Goal: Task Accomplishment & Management: Manage account settings

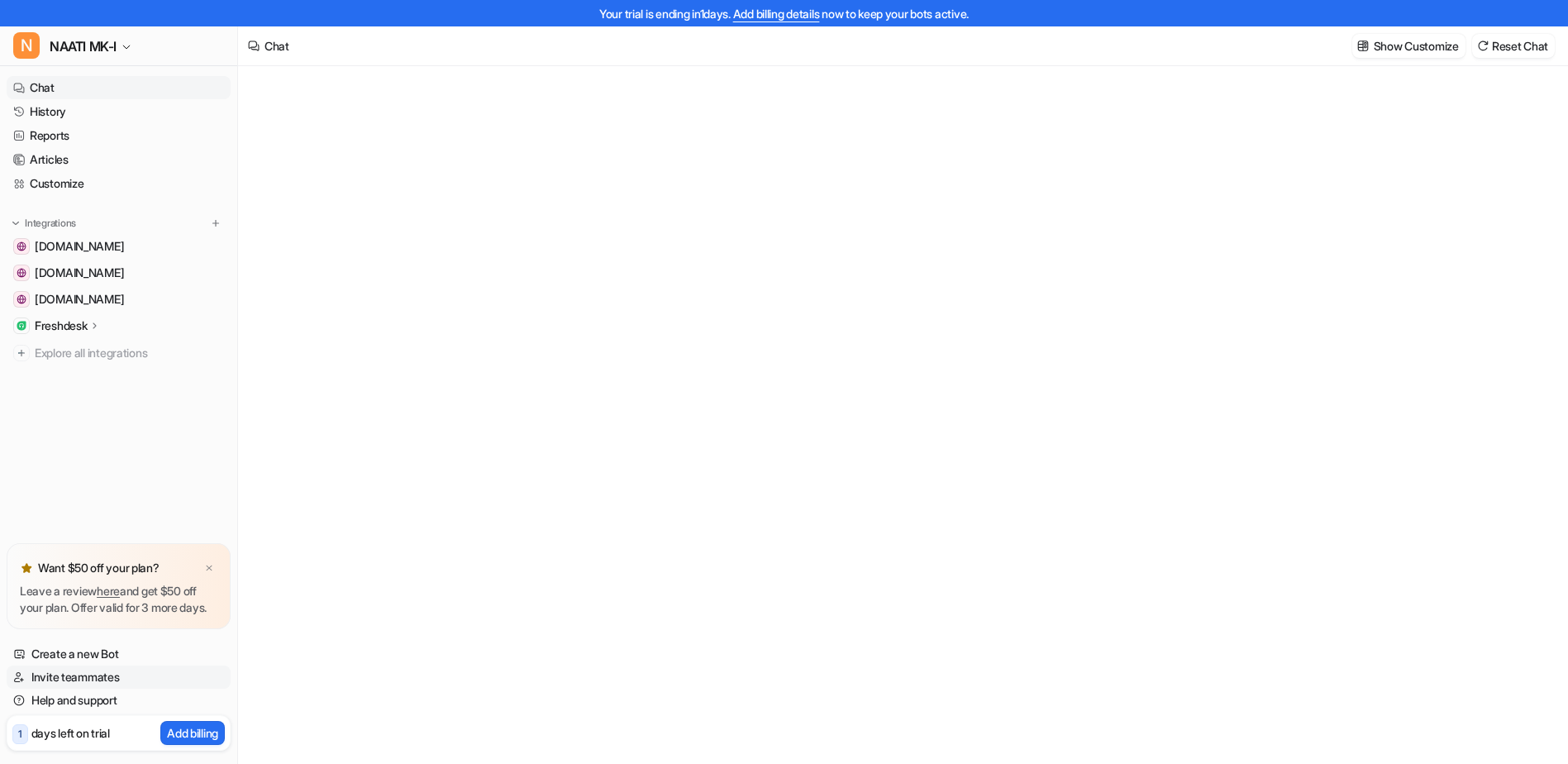
type textarea "**********"
click at [84, 676] on link "Invite teammates" at bounding box center [119, 676] width 224 height 23
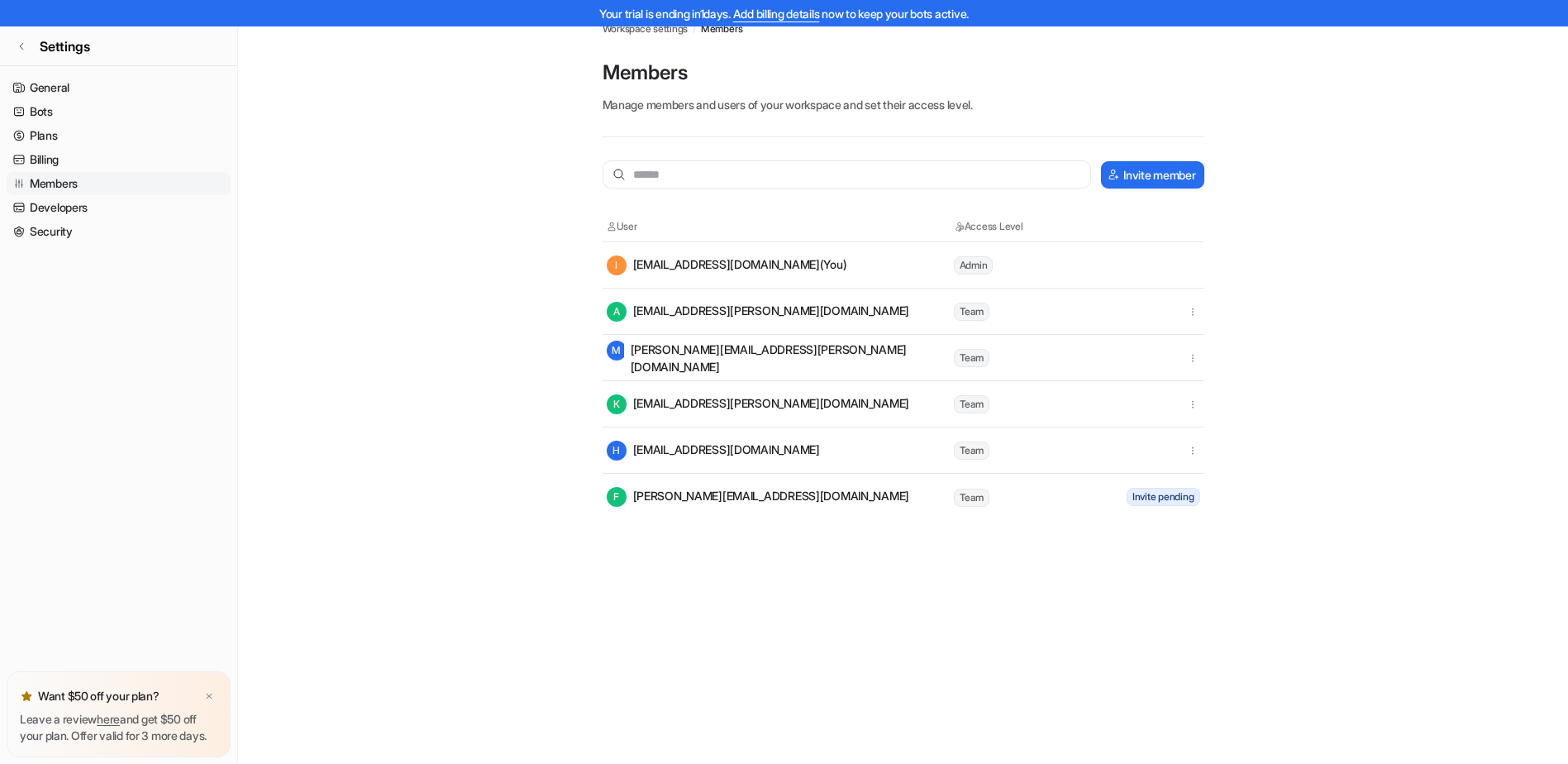
scroll to position [27, 0]
